Goal: Information Seeking & Learning: Learn about a topic

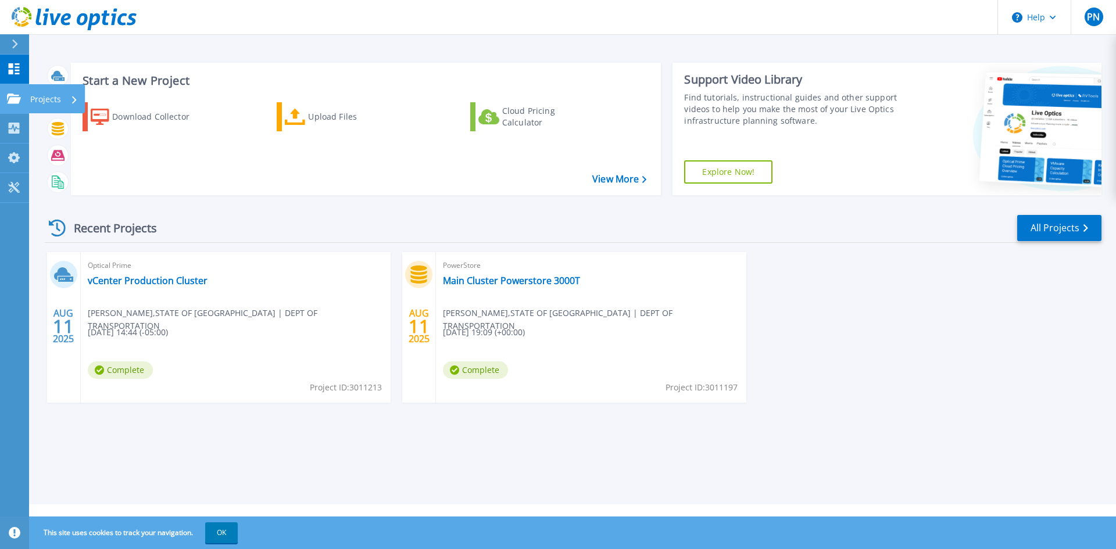
click at [49, 95] on p "Projects" at bounding box center [45, 99] width 31 height 30
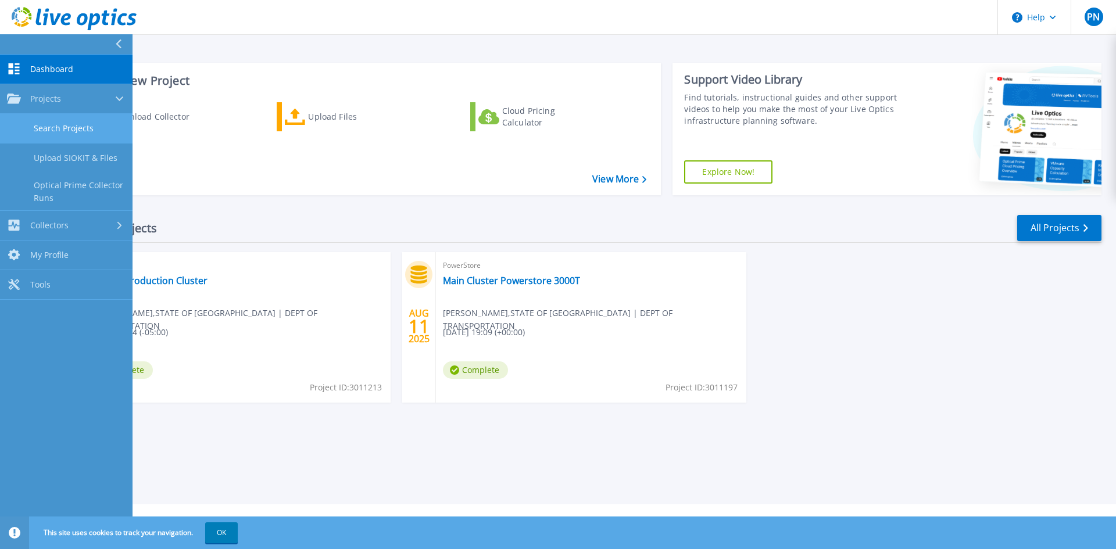
click at [73, 127] on link "Search Projects" at bounding box center [66, 129] width 132 height 30
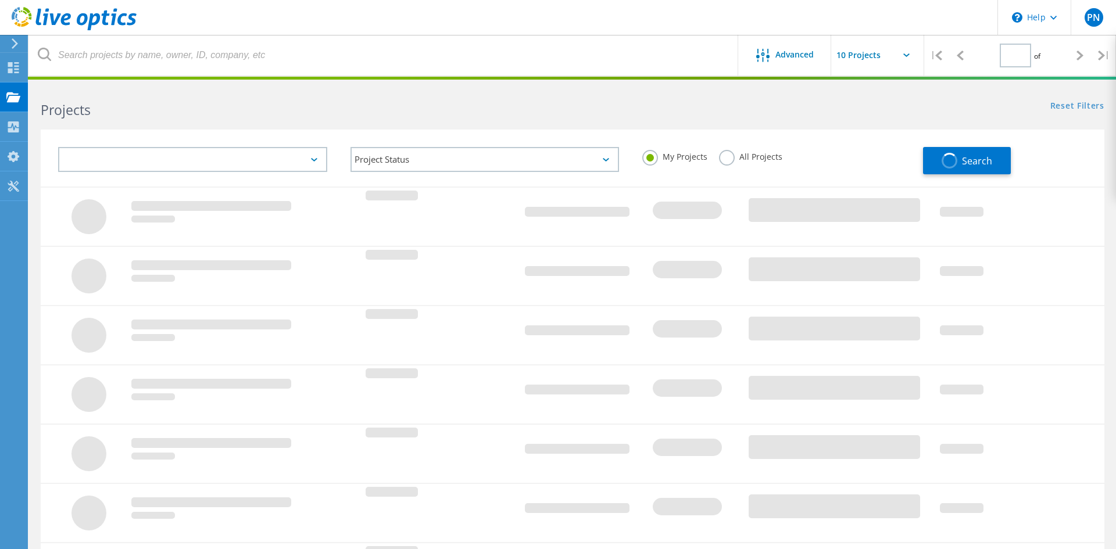
type input "1"
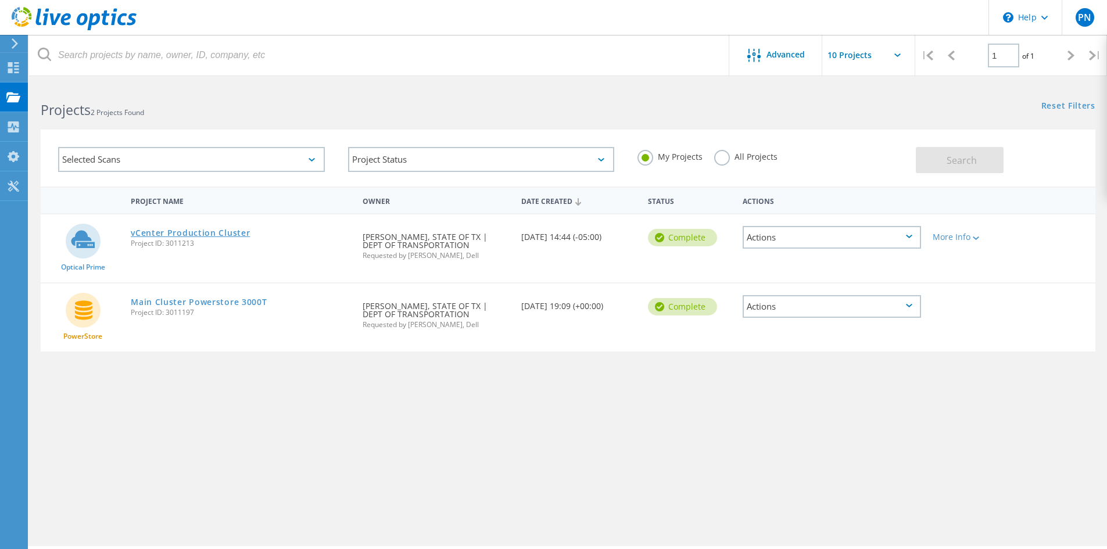
click at [225, 229] on link "vCenter Production Cluster" at bounding box center [190, 233] width 119 height 8
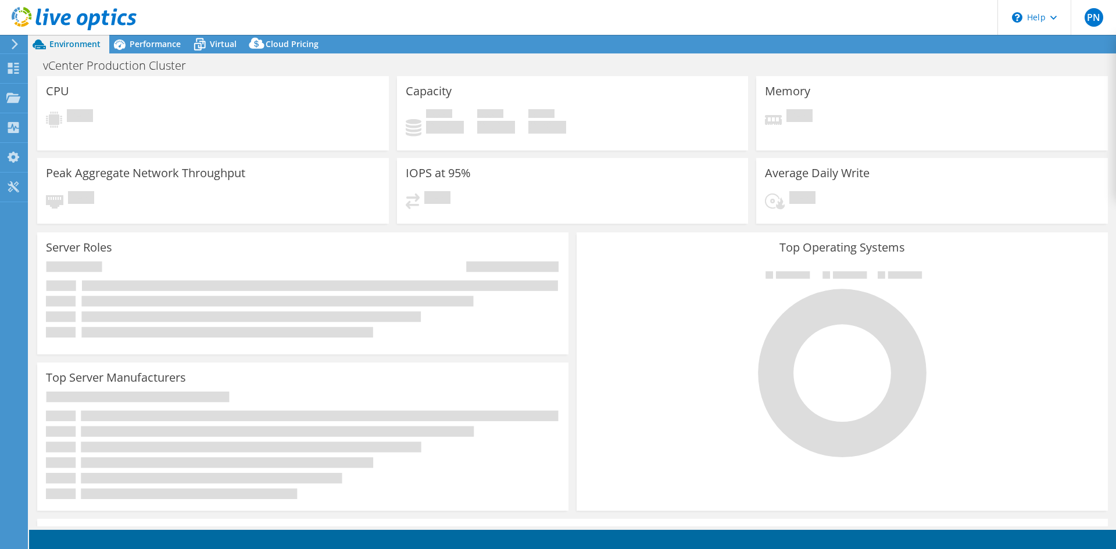
select select "USD"
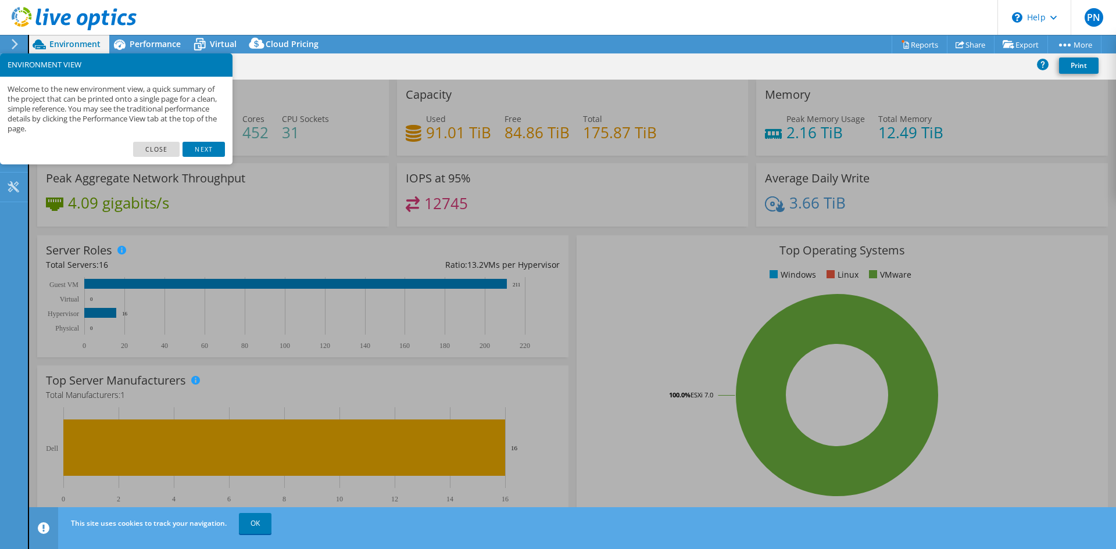
scroll to position [227, 0]
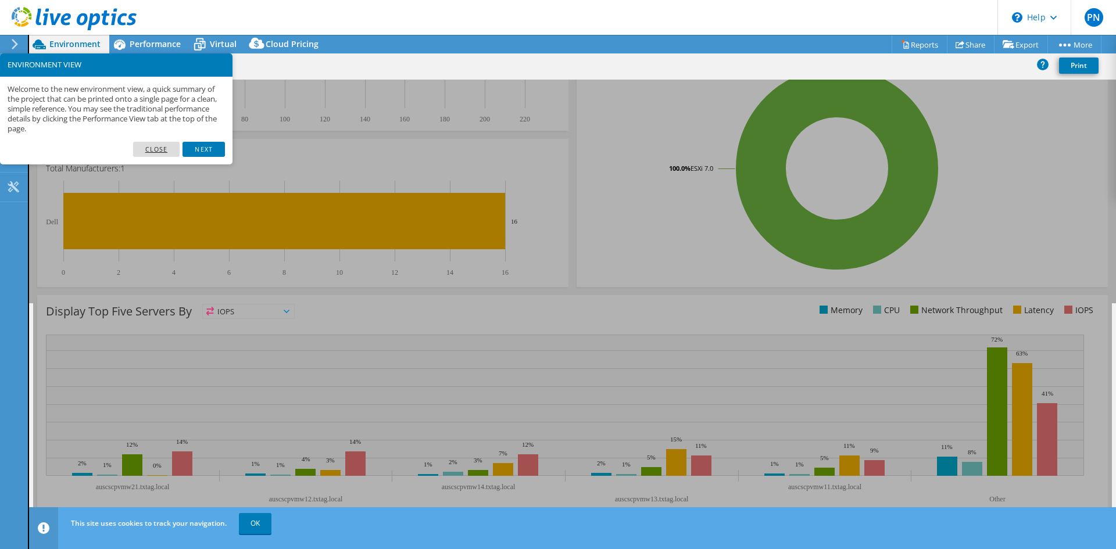
click at [158, 148] on link "Close" at bounding box center [156, 149] width 47 height 15
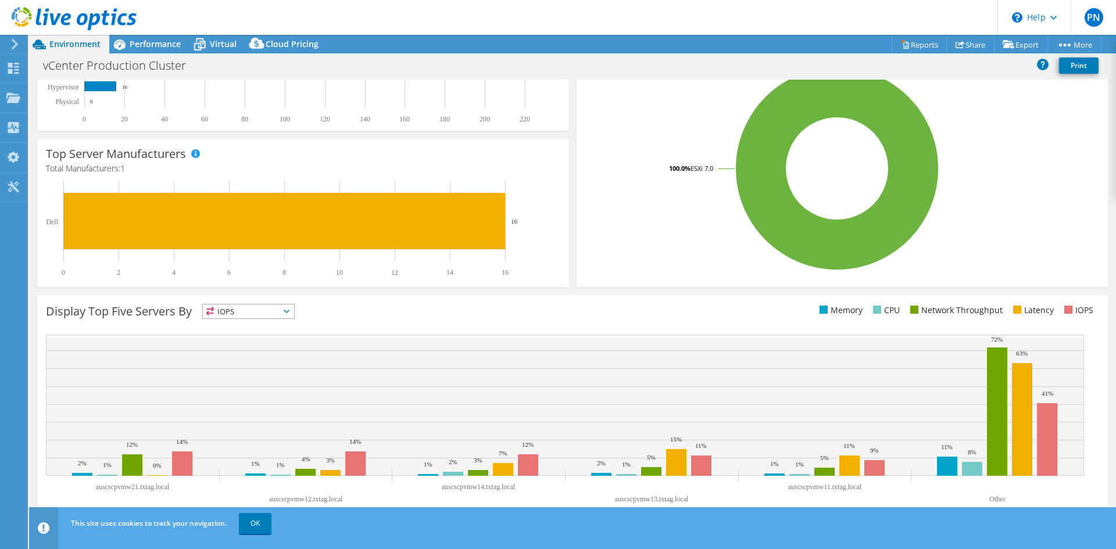
scroll to position [0, 0]
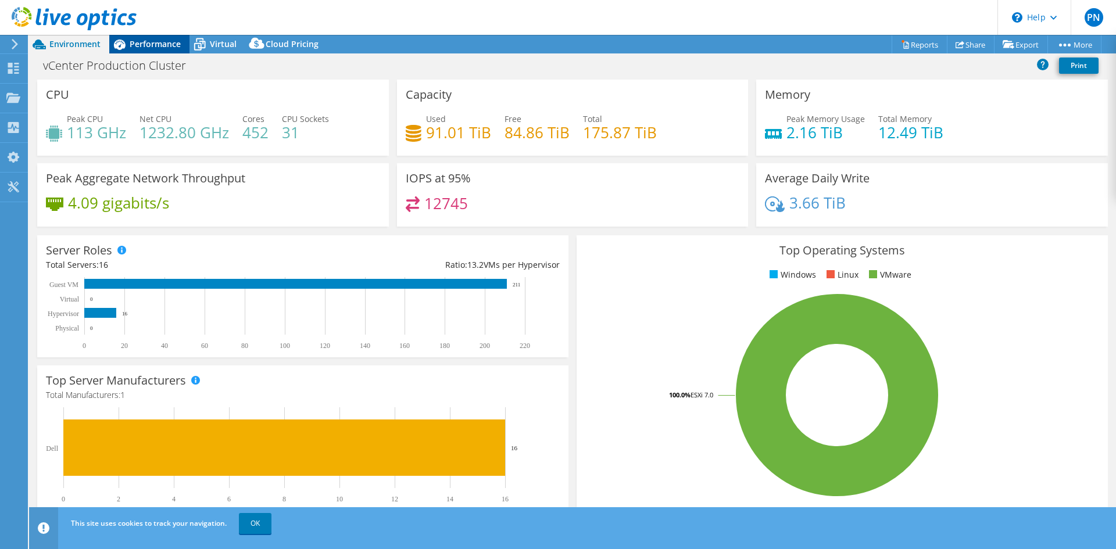
click at [149, 40] on span "Performance" at bounding box center [155, 43] width 51 height 11
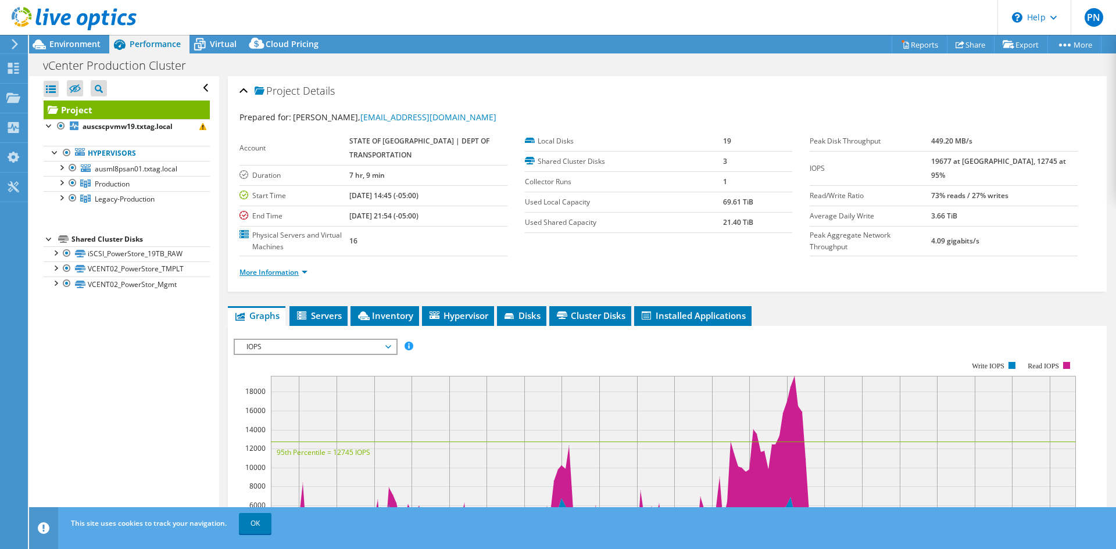
click at [285, 273] on link "More Information" at bounding box center [273, 272] width 68 height 10
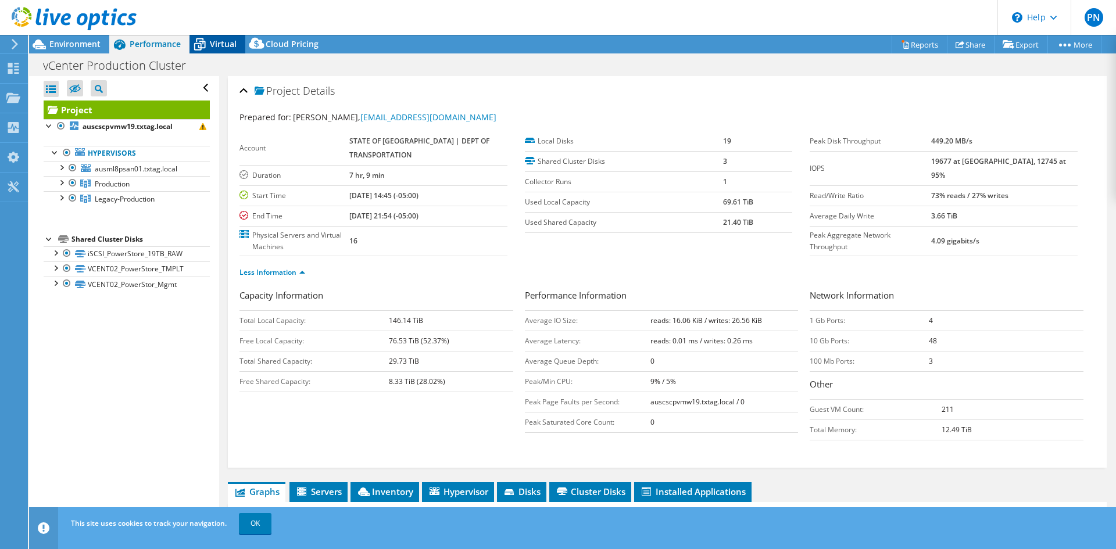
click at [230, 44] on span "Virtual" at bounding box center [223, 43] width 27 height 11
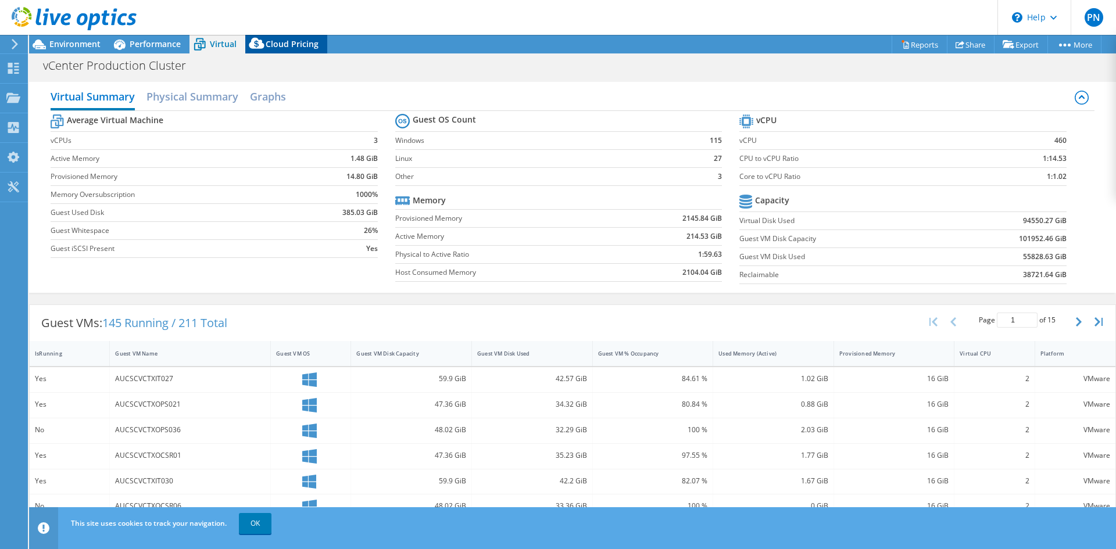
click at [285, 42] on span "Cloud Pricing" at bounding box center [292, 43] width 53 height 11
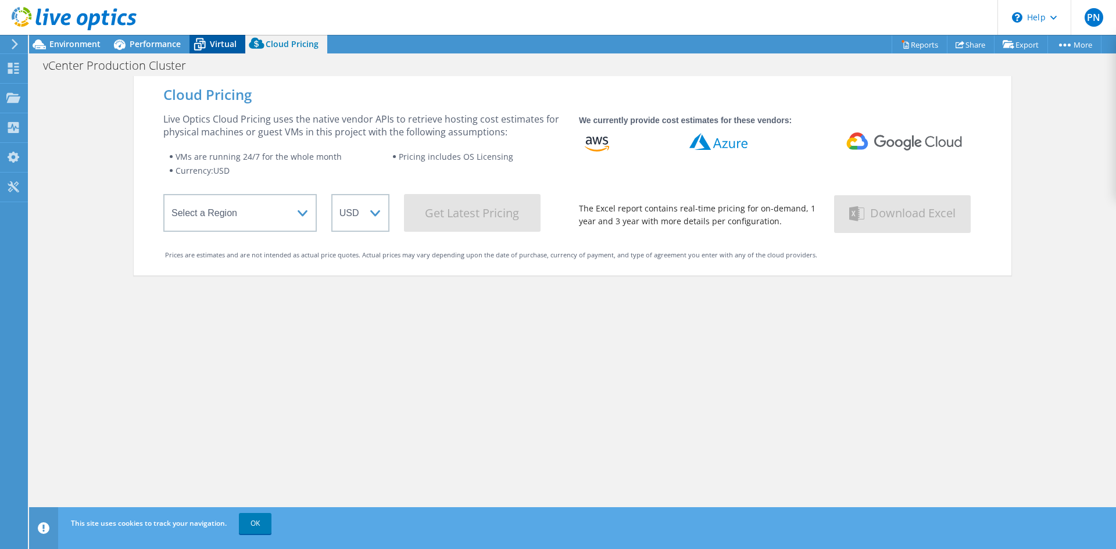
click at [209, 43] on icon at bounding box center [199, 44] width 20 height 20
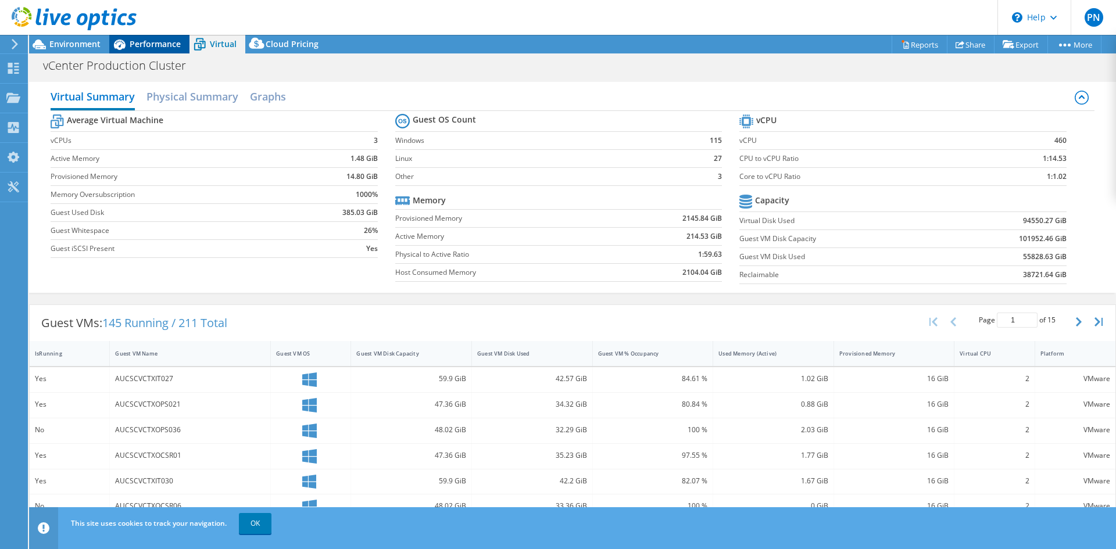
click at [145, 43] on span "Performance" at bounding box center [155, 43] width 51 height 11
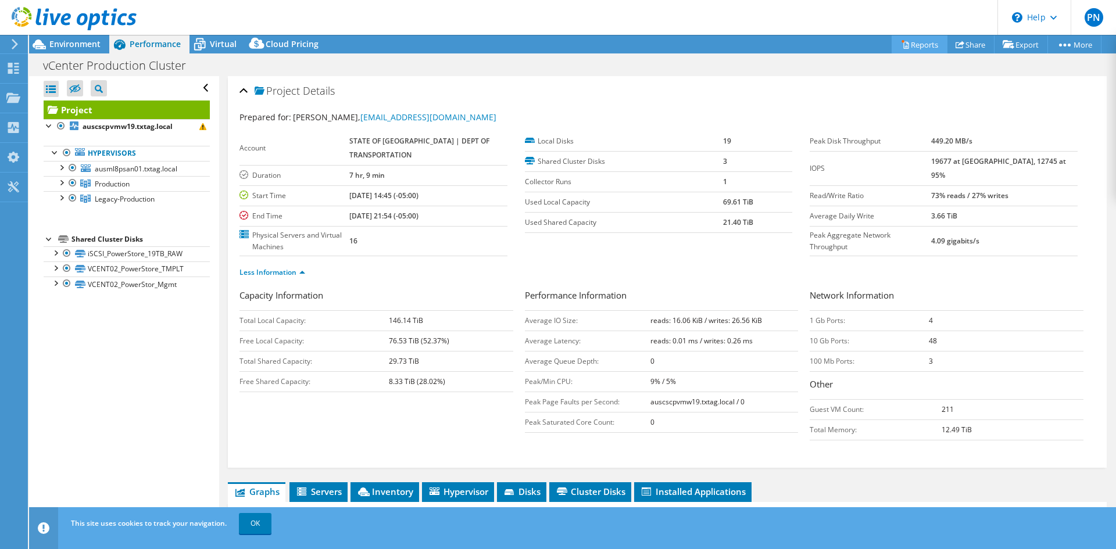
click at [913, 42] on link "Reports" at bounding box center [919, 44] width 56 height 18
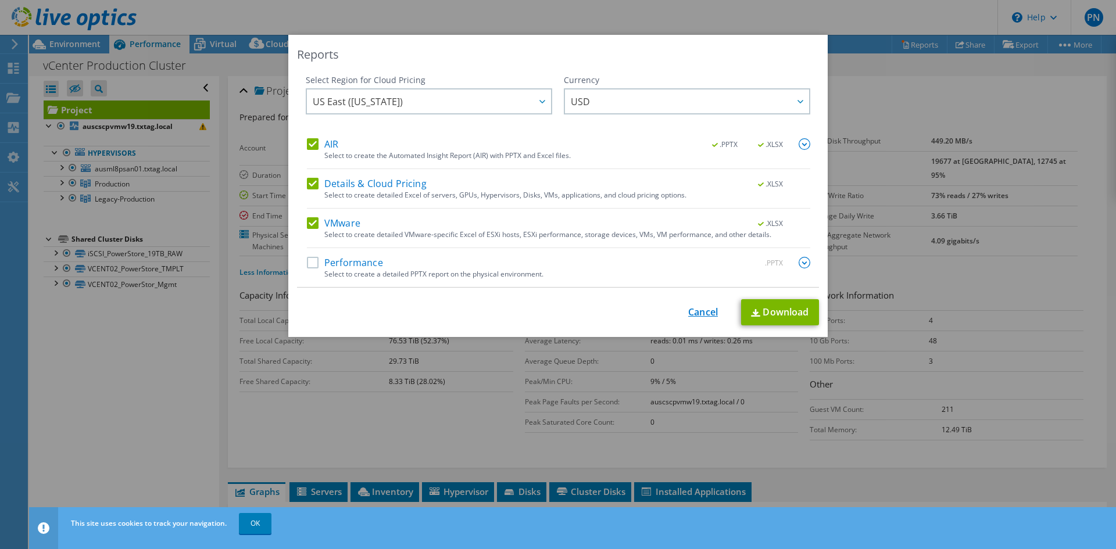
click at [703, 310] on link "Cancel" at bounding box center [703, 312] width 30 height 11
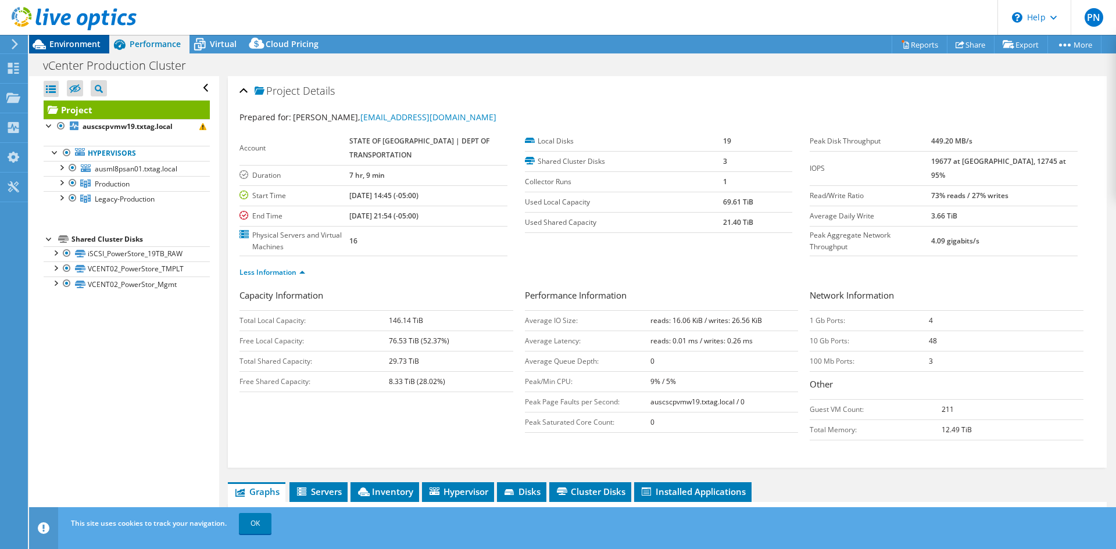
click at [83, 44] on span "Environment" at bounding box center [74, 43] width 51 height 11
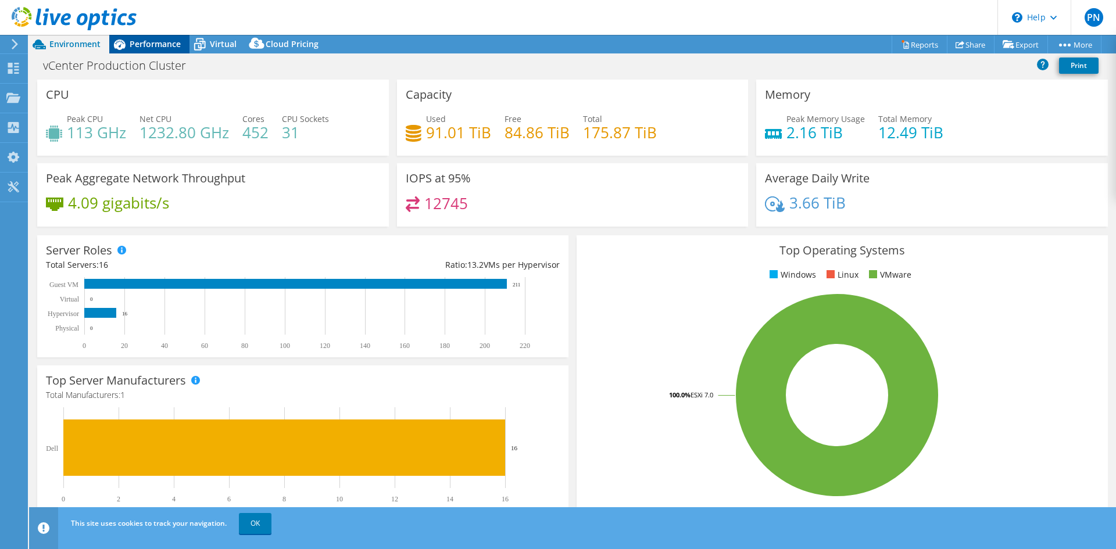
click at [150, 41] on span "Performance" at bounding box center [155, 43] width 51 height 11
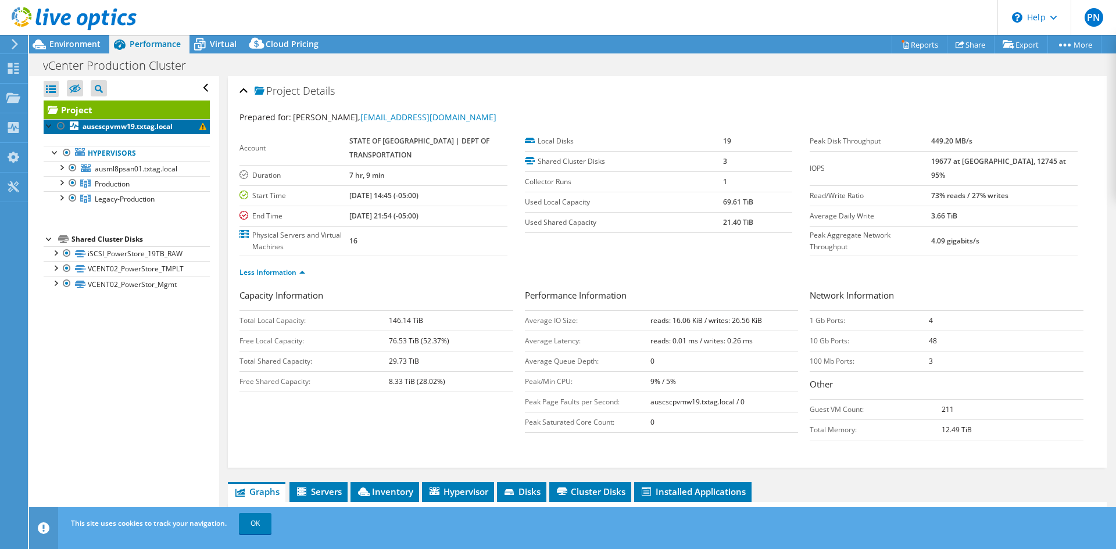
click at [199, 126] on span at bounding box center [202, 126] width 7 height 7
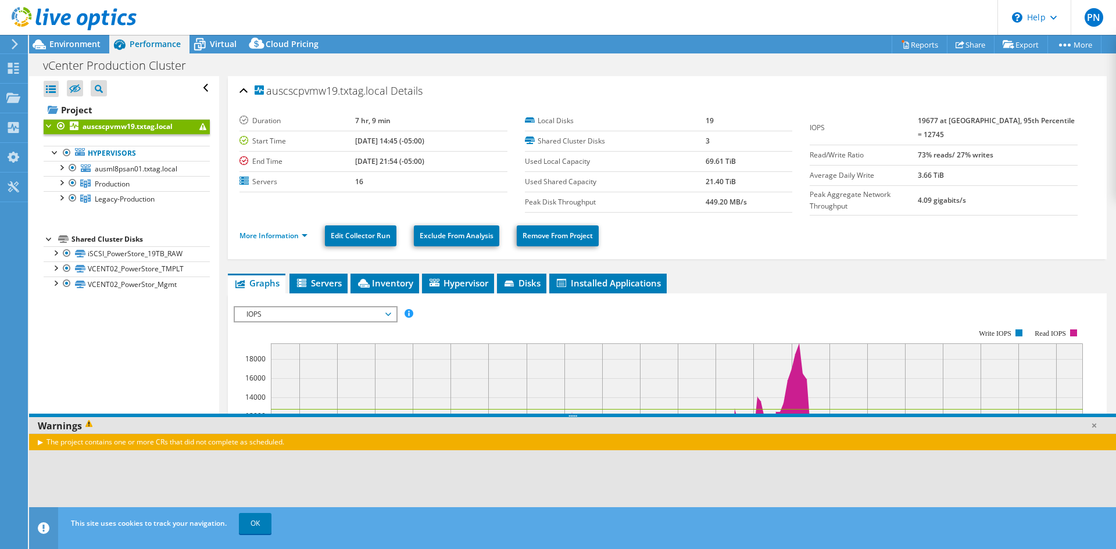
click at [177, 444] on div "The project contains one or more CRs that did not complete as scheduled." at bounding box center [572, 441] width 1087 height 17
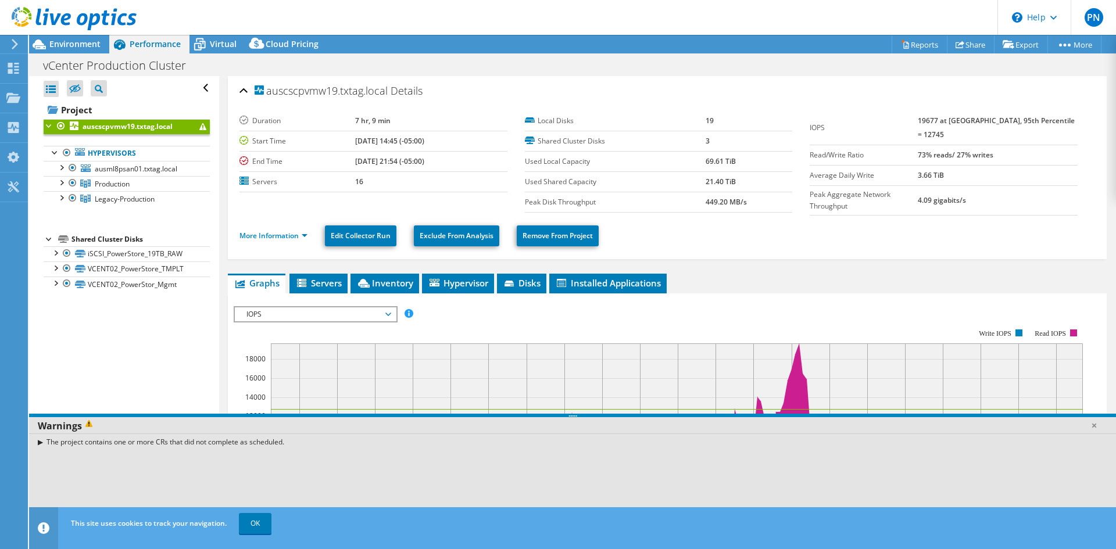
click at [42, 445] on div "The project contains one or more CRs that did not complete as scheduled." at bounding box center [572, 441] width 1087 height 17
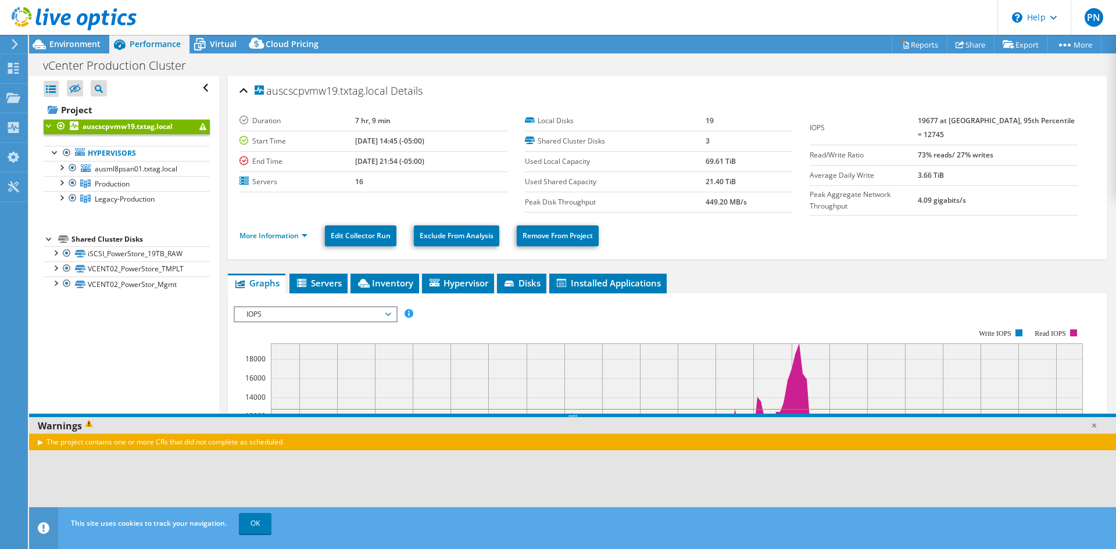
click at [43, 441] on div "The project contains one or more CRs that did not complete as scheduled." at bounding box center [572, 441] width 1087 height 17
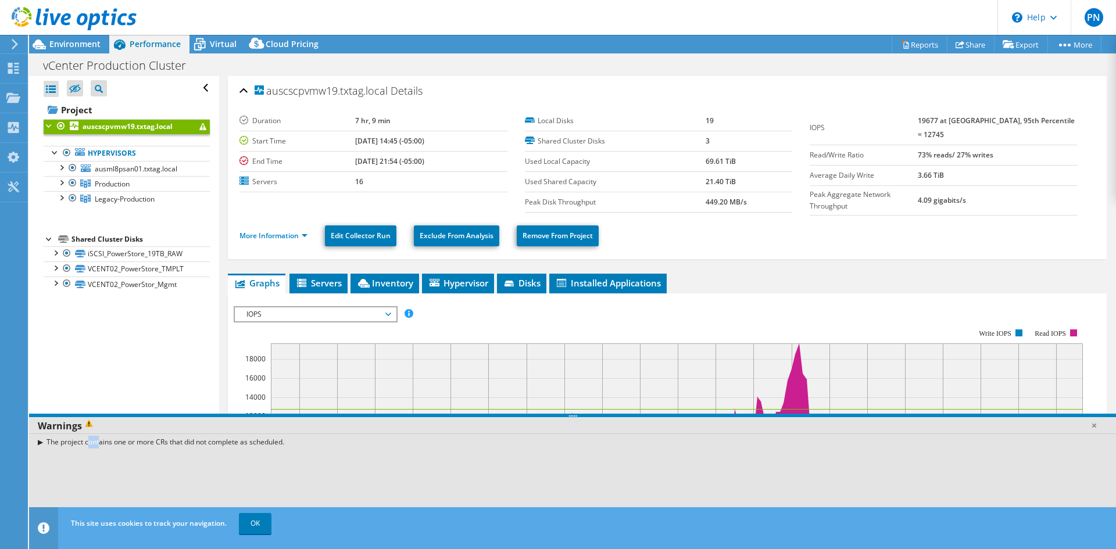
click at [44, 441] on div "The project contains one or more CRs that did not complete as scheduled." at bounding box center [572, 441] width 1087 height 17
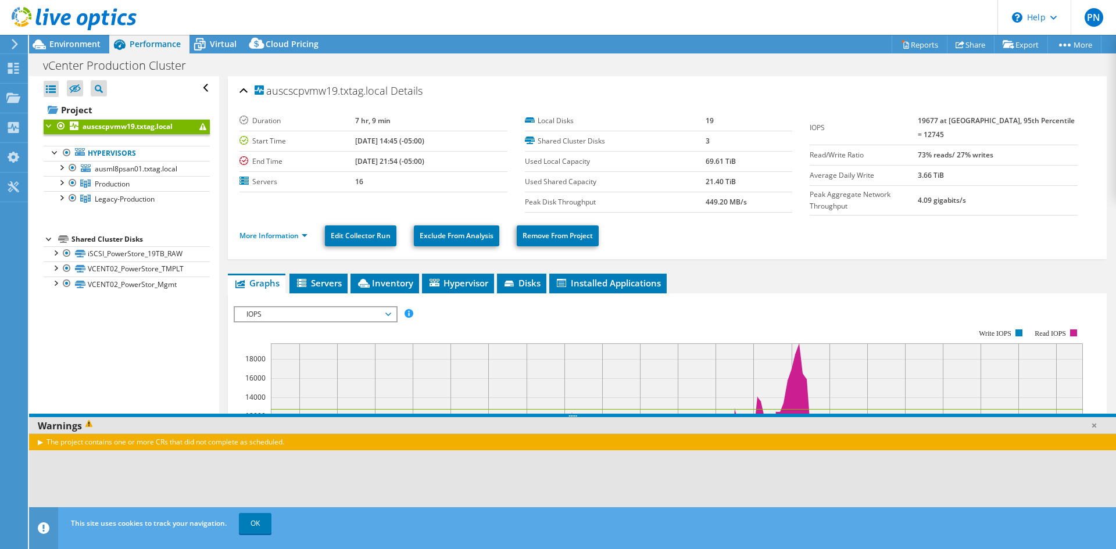
click at [99, 441] on div "The project contains one or more CRs that did not complete as scheduled." at bounding box center [572, 441] width 1087 height 17
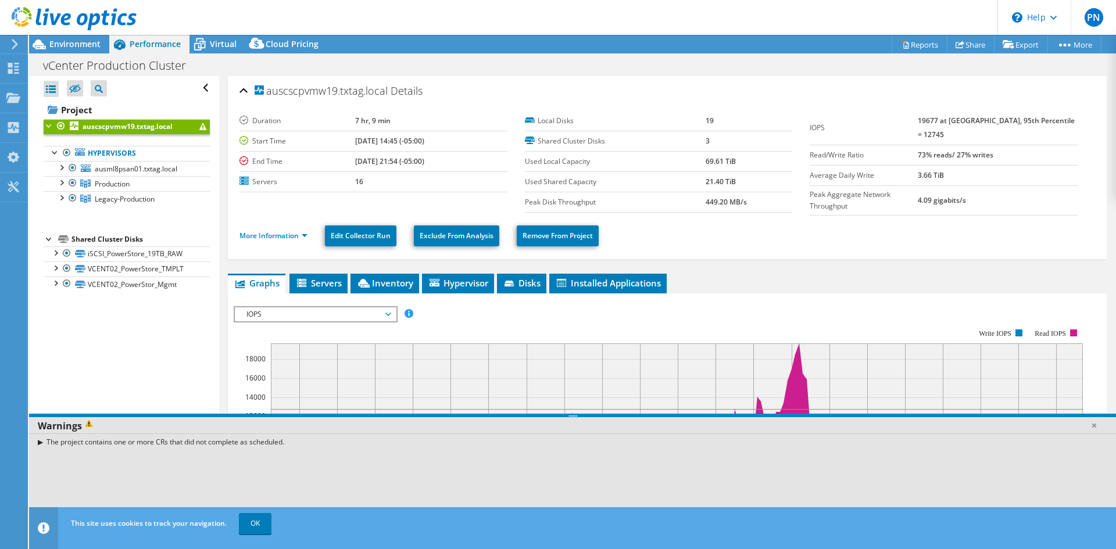
click at [87, 425] on span at bounding box center [90, 426] width 17 height 13
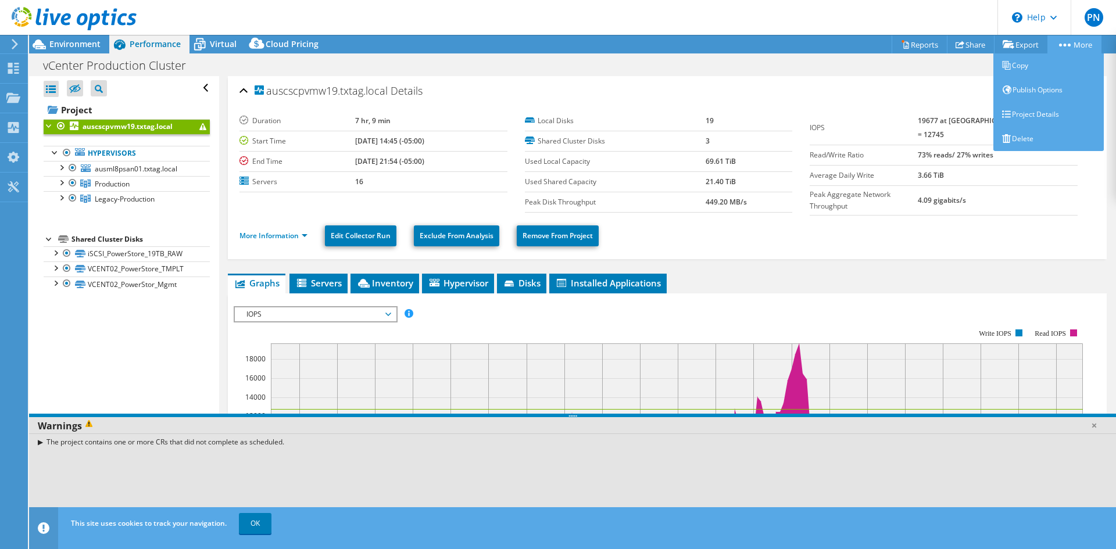
click at [1071, 45] on link "More" at bounding box center [1074, 44] width 54 height 18
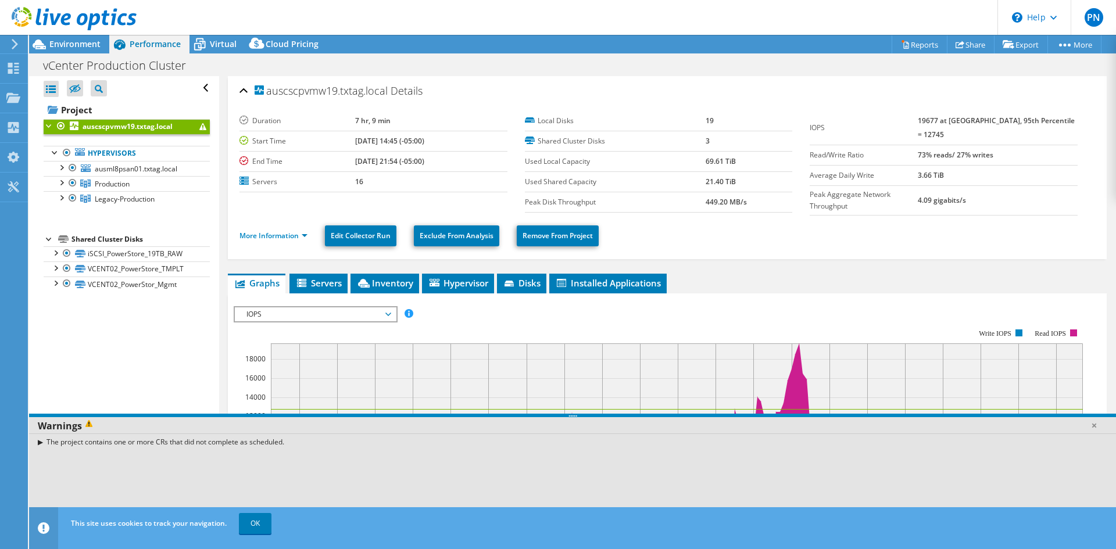
click at [119, 341] on div "Open All Close All Hide Excluded Nodes Project Tree Filter" at bounding box center [123, 301] width 189 height 450
click at [95, 251] on link "iSCSI_PowerStore_19TB_RAW" at bounding box center [127, 253] width 166 height 15
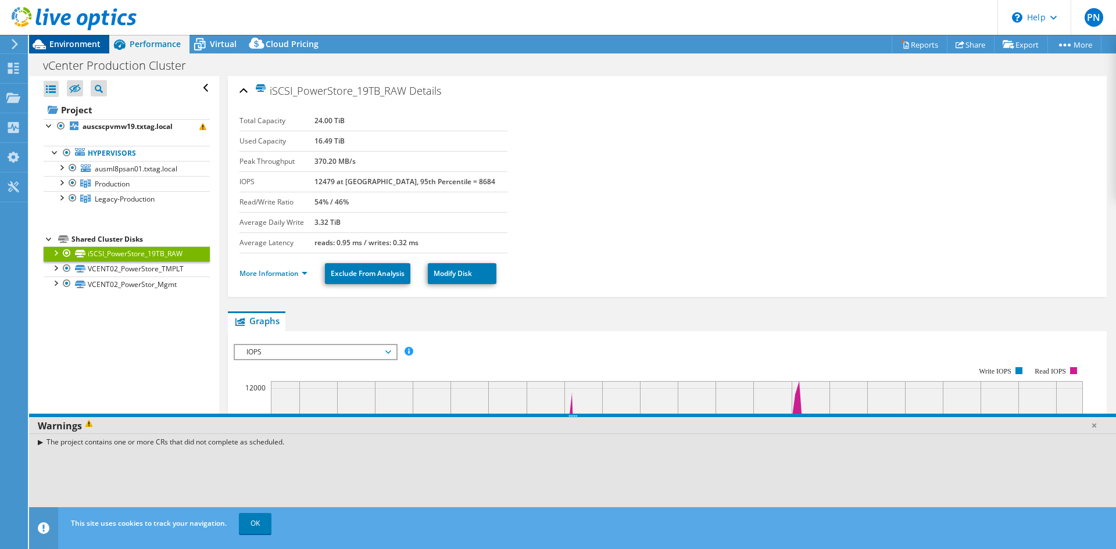
click at [60, 48] on span "Environment" at bounding box center [74, 43] width 51 height 11
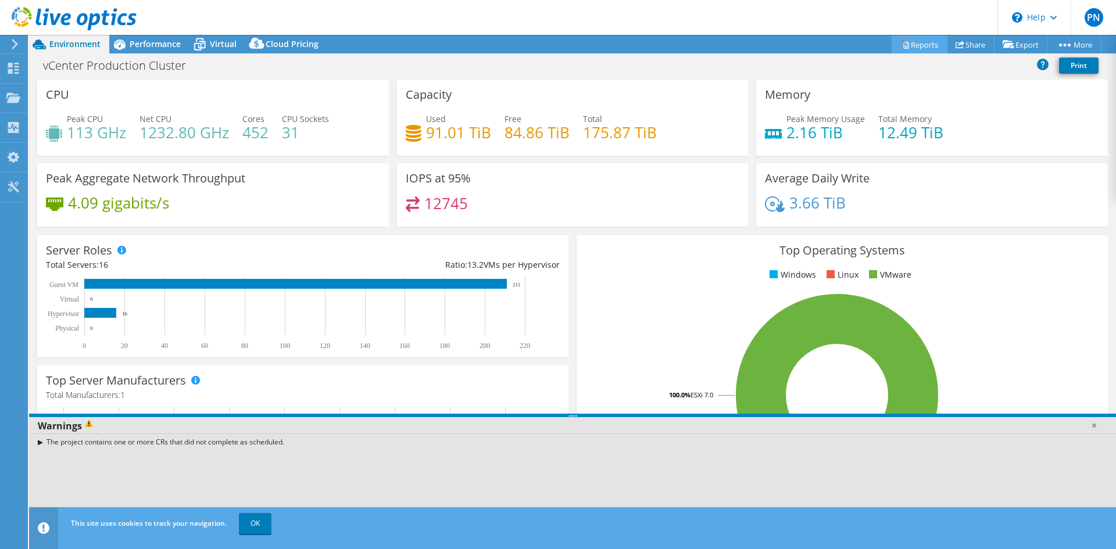
click at [918, 41] on link "Reports" at bounding box center [919, 44] width 56 height 18
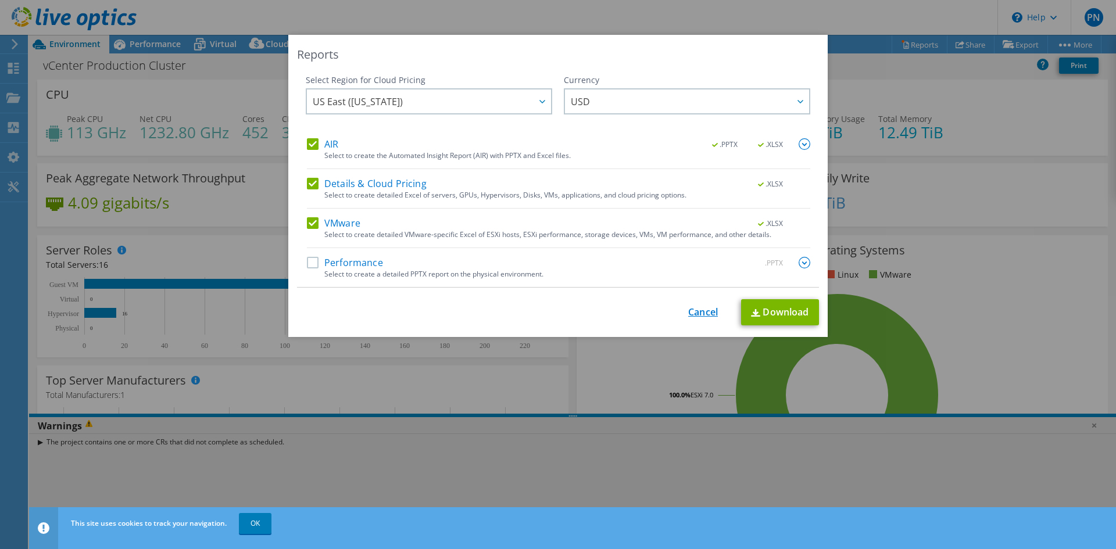
click at [706, 313] on link "Cancel" at bounding box center [703, 312] width 30 height 11
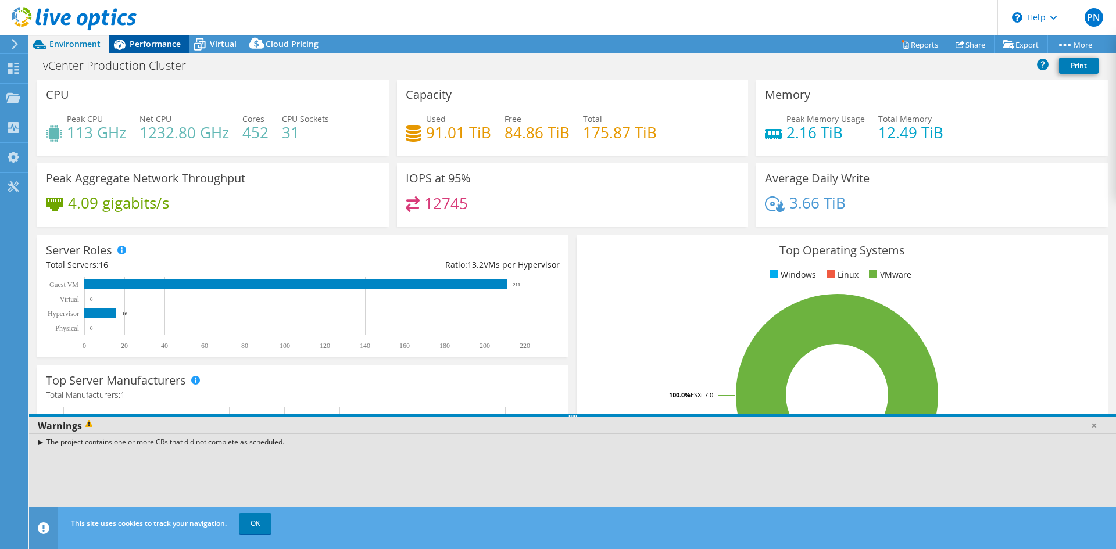
click at [143, 39] on span "Performance" at bounding box center [155, 43] width 51 height 11
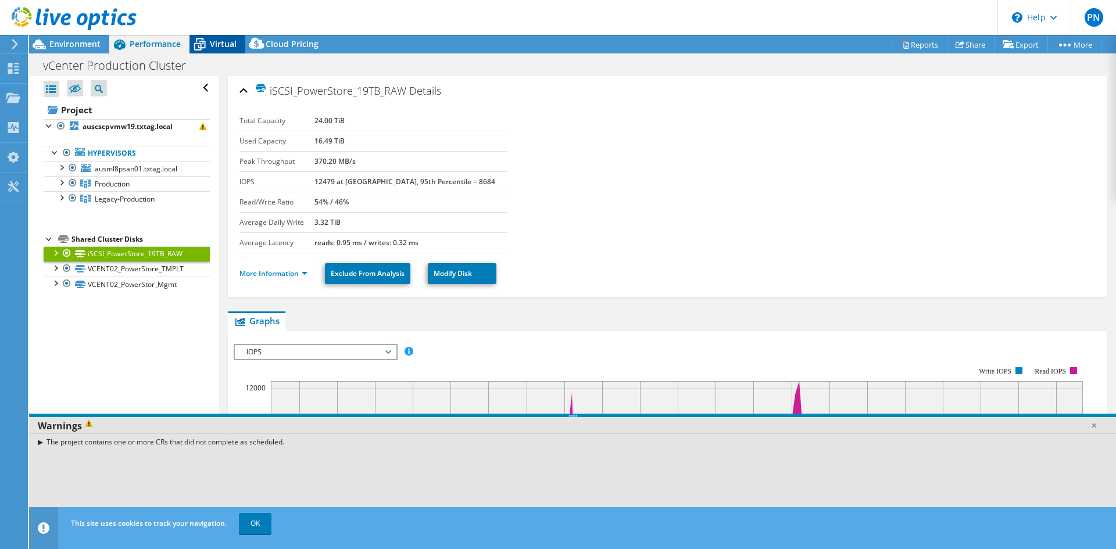
click at [212, 43] on span "Virtual" at bounding box center [223, 43] width 27 height 11
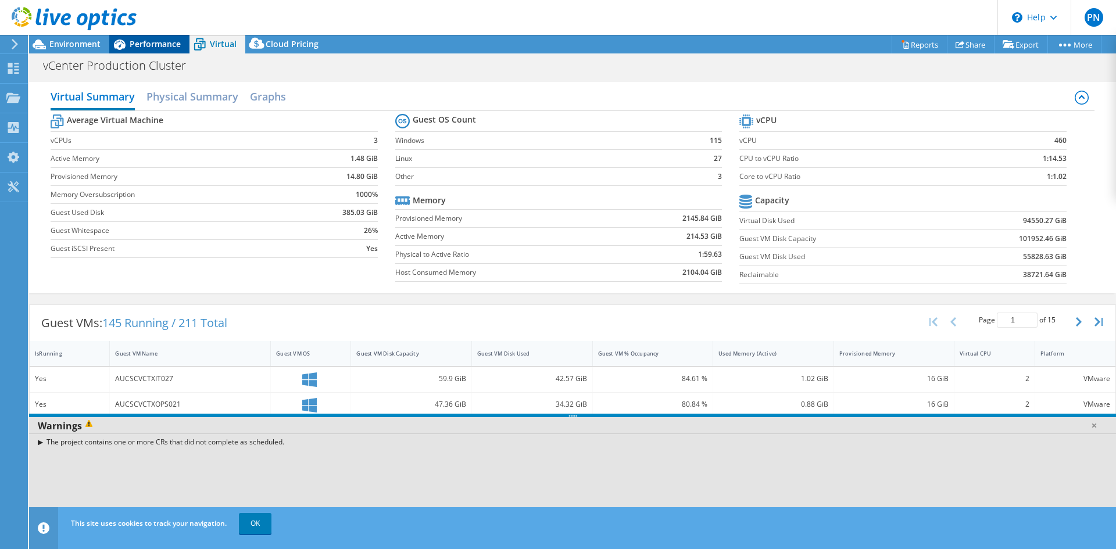
click at [160, 45] on span "Performance" at bounding box center [155, 43] width 51 height 11
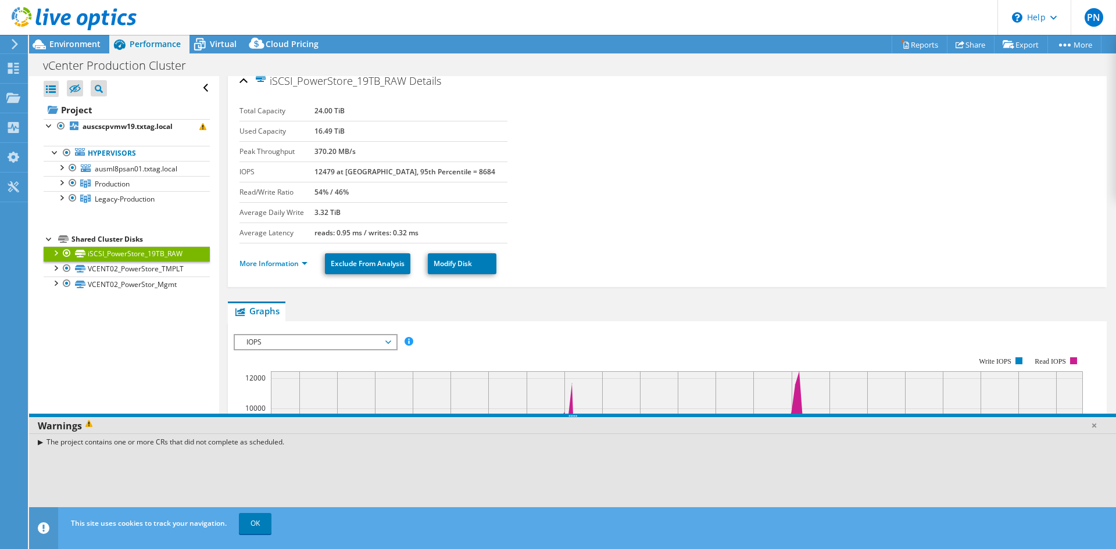
scroll to position [4, 0]
